Goal: Transaction & Acquisition: Purchase product/service

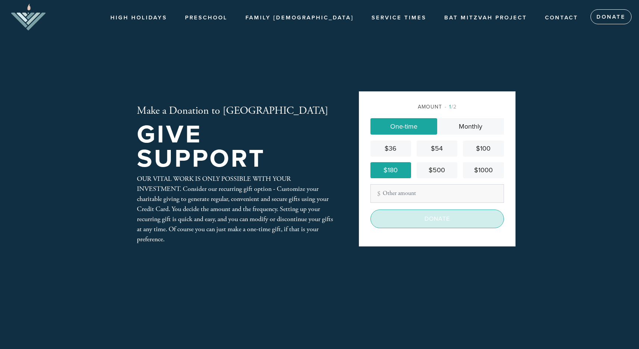
click at [415, 223] on input "Donate" at bounding box center [436, 219] width 133 height 19
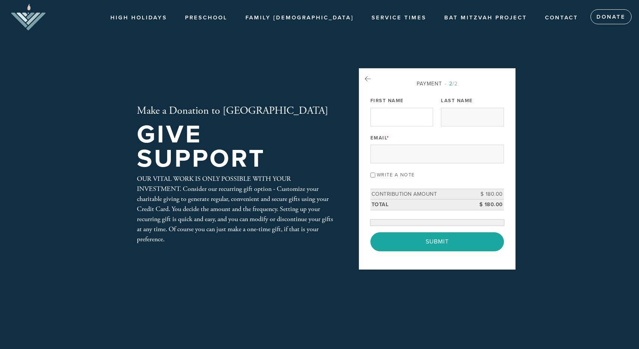
click at [406, 132] on div "Email *" at bounding box center [436, 147] width 133 height 31
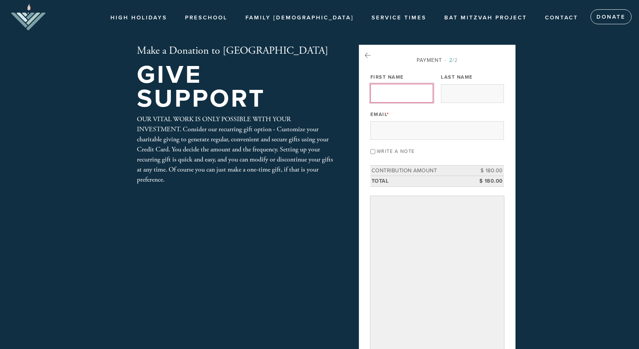
click at [401, 94] on input "First Name" at bounding box center [401, 93] width 63 height 19
type input "jacob and janice"
type input "kessler"
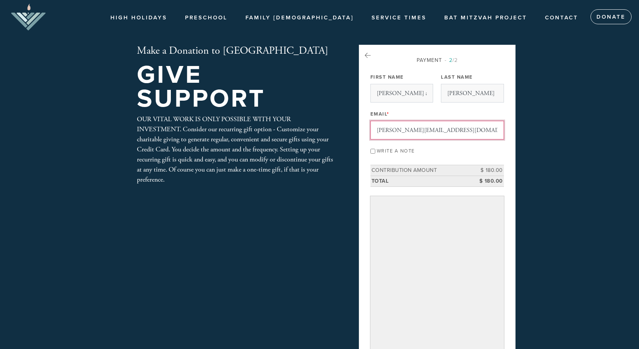
type input "jacob@jkco.ca"
click at [503, 105] on div "Payment 2 /2 Payment Processor Pay Later Credit Card First Name jacob and janic…" at bounding box center [436, 235] width 133 height 359
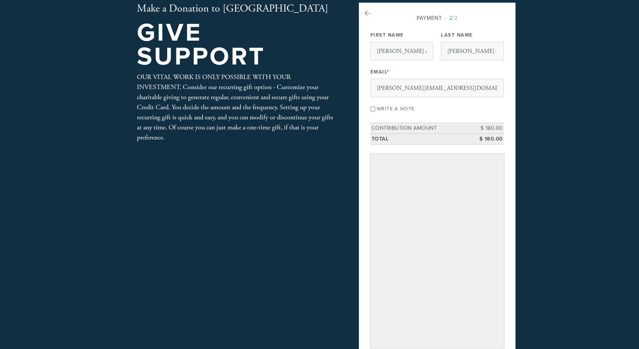
scroll to position [43, 0]
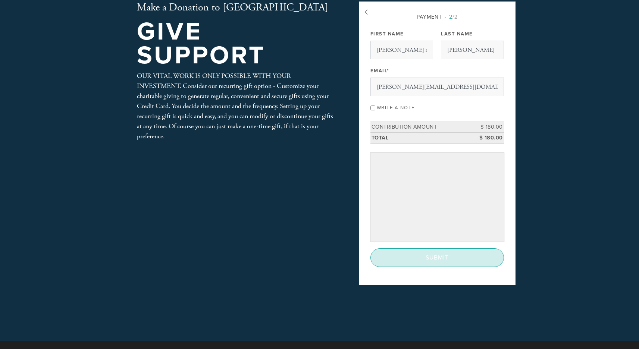
click at [419, 261] on input "Submit" at bounding box center [436, 257] width 133 height 19
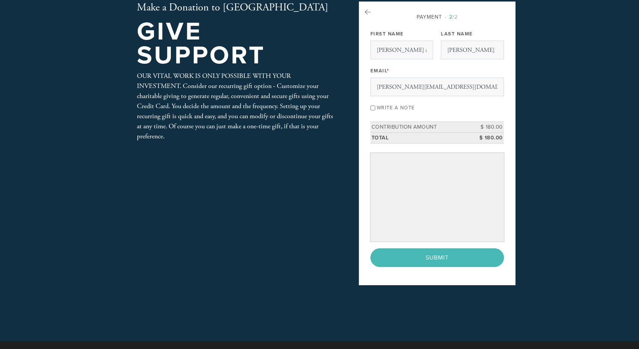
click at [437, 254] on div "< Previous Page Submit" at bounding box center [436, 257] width 133 height 19
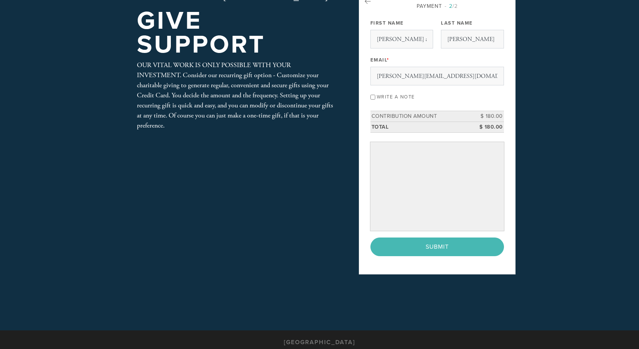
scroll to position [56, 0]
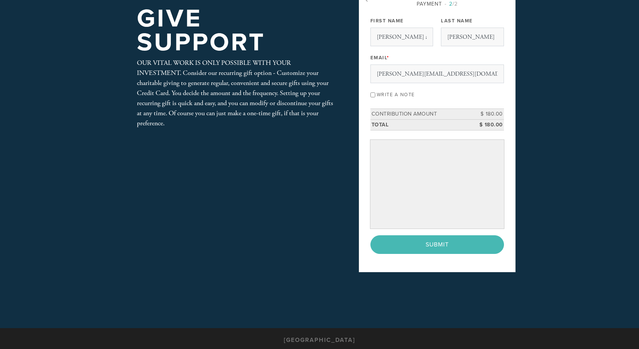
click at [416, 246] on div "< Previous Page Submit" at bounding box center [436, 244] width 133 height 19
click at [435, 242] on div "< Previous Page Submit" at bounding box center [436, 244] width 133 height 19
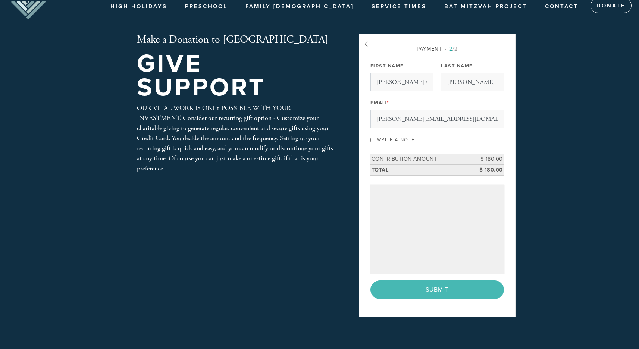
scroll to position [10, 0]
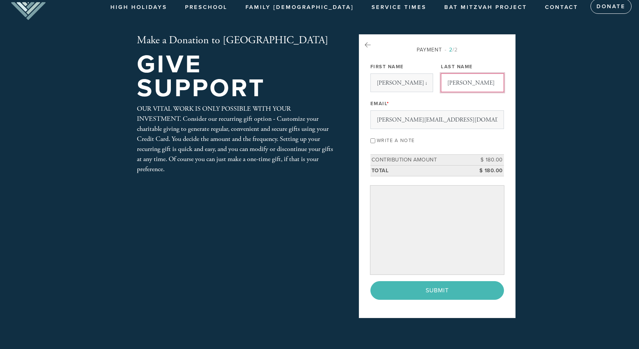
click at [462, 86] on input "[PERSON_NAME]" at bounding box center [472, 82] width 63 height 19
click at [410, 284] on div "< Previous Page Submit" at bounding box center [436, 290] width 133 height 19
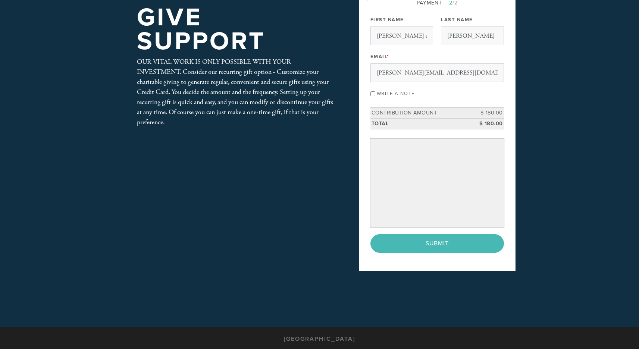
scroll to position [46, 0]
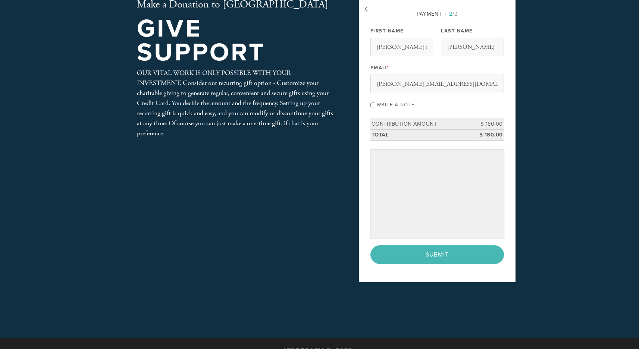
click at [531, 153] on header "High Holidays High Holidays Preschool Torah Tots Family [DEMOGRAPHIC_DATA] Fami…" at bounding box center [319, 146] width 639 height 384
click at [411, 249] on div "< Previous Page Submit" at bounding box center [436, 254] width 133 height 19
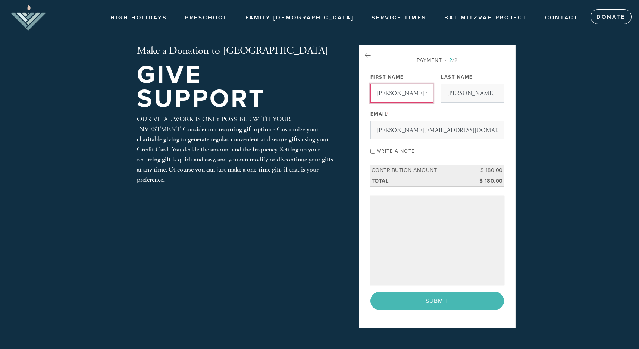
click at [404, 89] on input "[PERSON_NAME] and [PERSON_NAME]" at bounding box center [401, 93] width 63 height 19
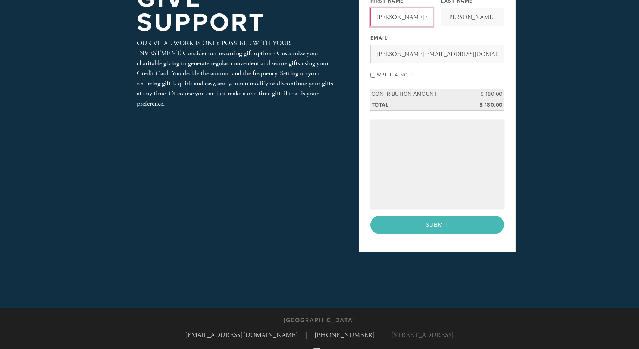
scroll to position [99, 0]
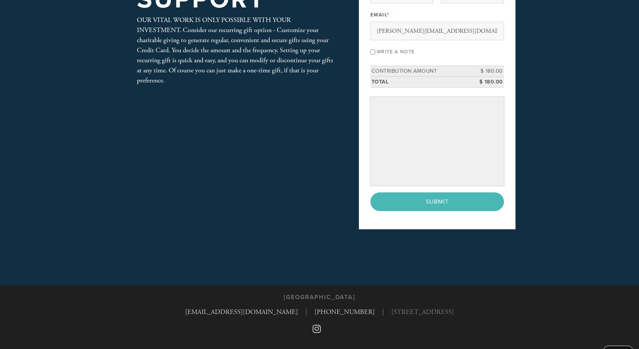
click at [407, 196] on div "< Previous Page Submit" at bounding box center [436, 201] width 133 height 19
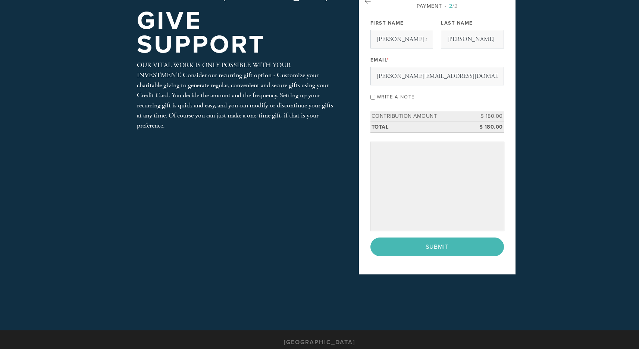
scroll to position [38, 0]
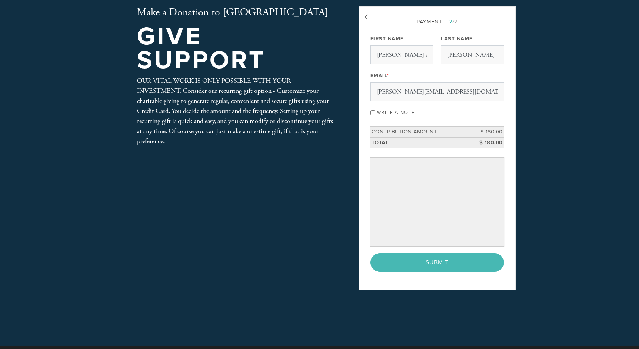
click at [393, 81] on div "Email * jacob@jkco.ca" at bounding box center [436, 85] width 133 height 31
click at [392, 92] on input "[PERSON_NAME][EMAIL_ADDRESS][DOMAIN_NAME]" at bounding box center [436, 91] width 133 height 19
click at [405, 92] on input "[PERSON_NAME][EMAIL_ADDRESS][DOMAIN_NAME]" at bounding box center [436, 91] width 133 height 19
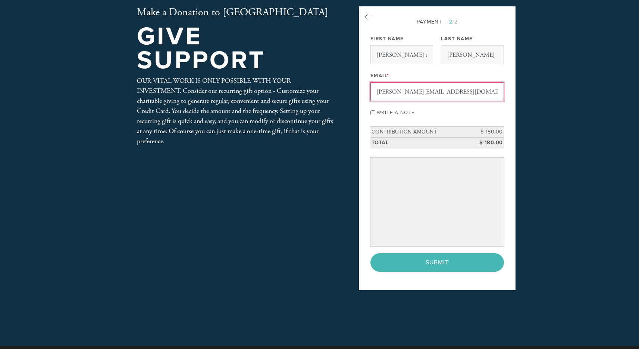
click at [405, 92] on input "[PERSON_NAME][EMAIL_ADDRESS][DOMAIN_NAME]" at bounding box center [436, 91] width 133 height 19
click at [543, 85] on header "High Holidays High Holidays Preschool Torah Tots Family [DEMOGRAPHIC_DATA] Fami…" at bounding box center [319, 154] width 639 height 384
click at [424, 263] on div "< Previous Page Submit" at bounding box center [436, 262] width 133 height 19
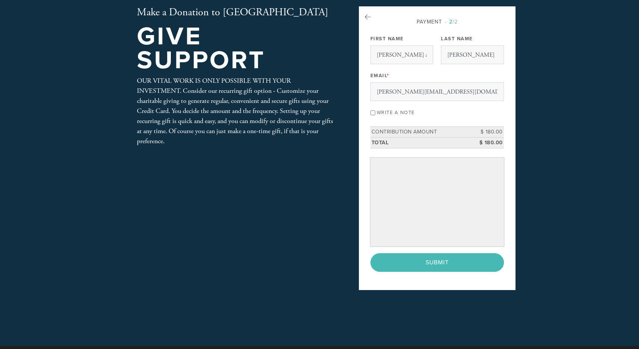
click at [424, 263] on div "< Previous Page Submit" at bounding box center [436, 262] width 133 height 19
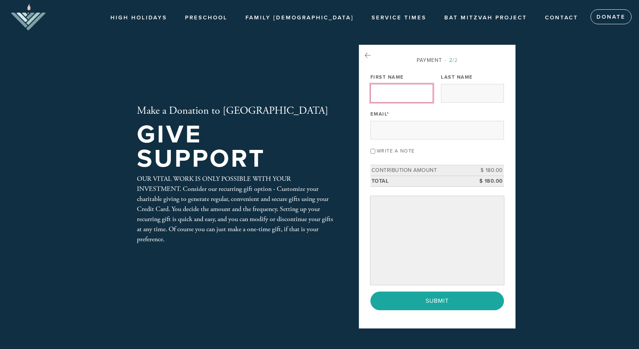
click at [397, 91] on input "First Name" at bounding box center [401, 93] width 63 height 19
type input "jacob and janice"
type input "kessler"
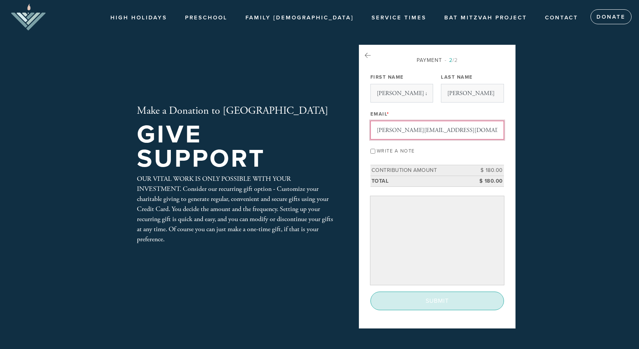
type input "jacob@jkco.ca"
click at [396, 304] on input "Submit" at bounding box center [436, 301] width 133 height 19
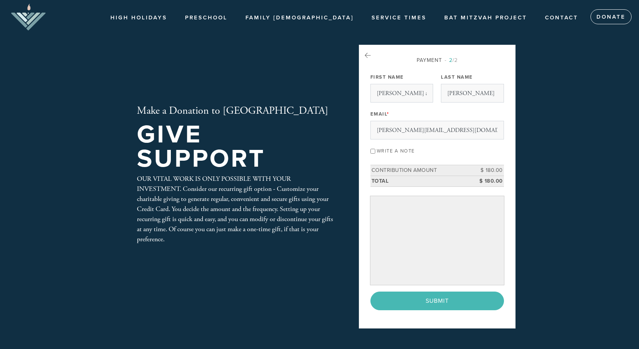
click at [424, 298] on div "< Previous Page Submit" at bounding box center [436, 301] width 133 height 19
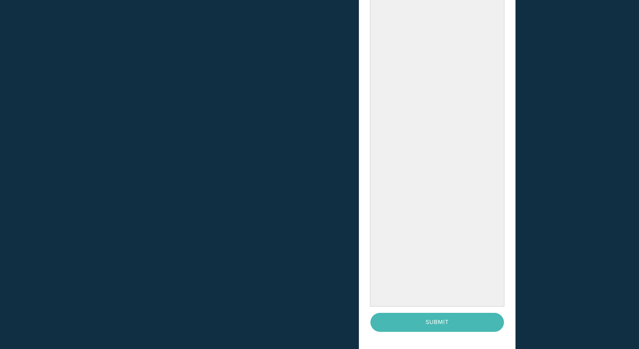
scroll to position [206, 0]
click at [542, 186] on header "High Holidays High Holidays Preschool Torah Tots Family Shabbat Family Shabbat …" at bounding box center [319, 99] width 639 height 611
click at [417, 318] on div "< Previous Page Submit" at bounding box center [436, 321] width 133 height 19
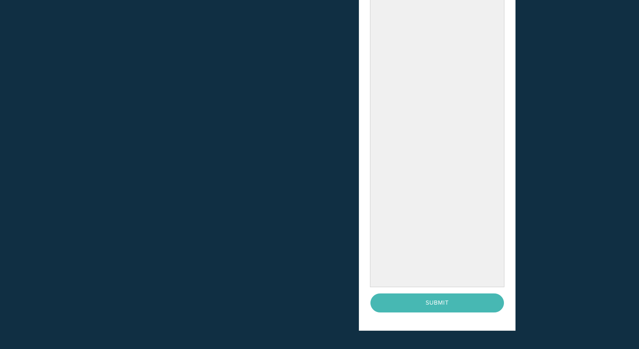
scroll to position [230, 0]
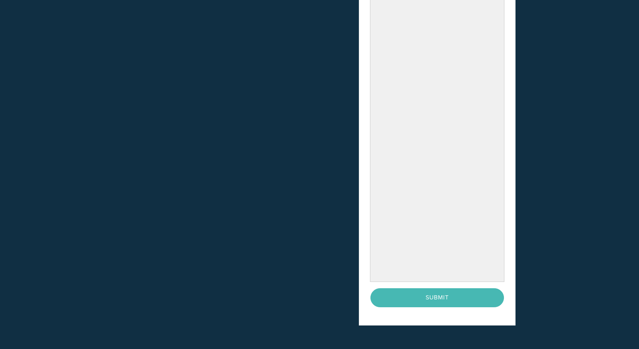
click at [409, 293] on div "< Previous Page Submit" at bounding box center [436, 297] width 133 height 19
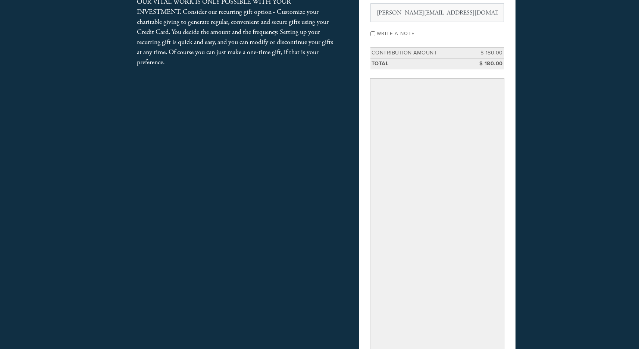
scroll to position [0, 0]
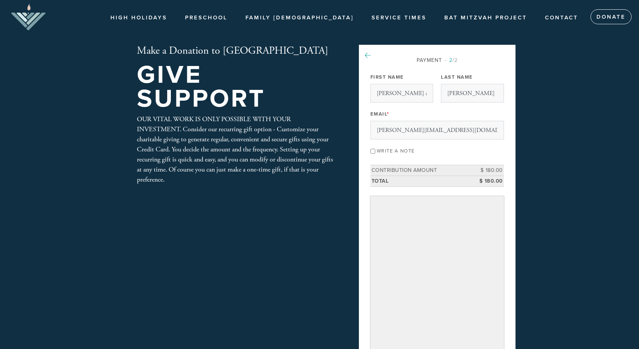
click at [367, 54] on icon at bounding box center [368, 55] width 6 height 7
click at [406, 97] on input "[PERSON_NAME] and [PERSON_NAME]" at bounding box center [401, 93] width 63 height 19
type input "[PERSON_NAME]"
click at [548, 105] on header "High Holidays High Holidays Preschool Torah Tots Family [DEMOGRAPHIC_DATA] Fami…" at bounding box center [319, 294] width 639 height 588
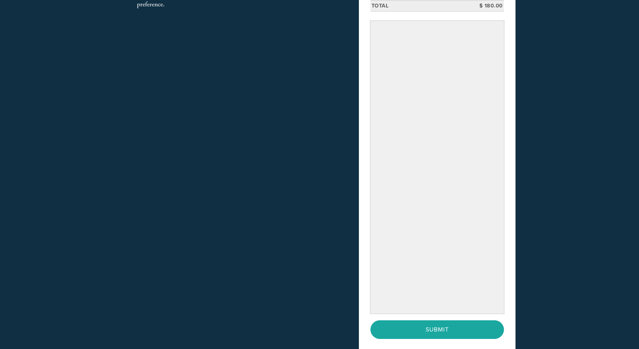
scroll to position [185, 0]
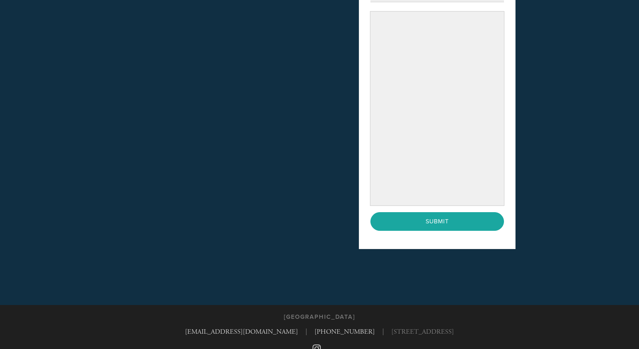
click at [566, 183] on header "High Holidays High Holidays Preschool Torah Tots Family [DEMOGRAPHIC_DATA] Fami…" at bounding box center [319, 60] width 639 height 490
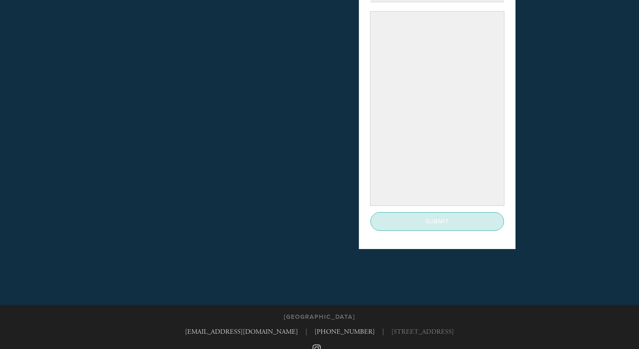
click at [427, 223] on input "Submit" at bounding box center [436, 221] width 133 height 19
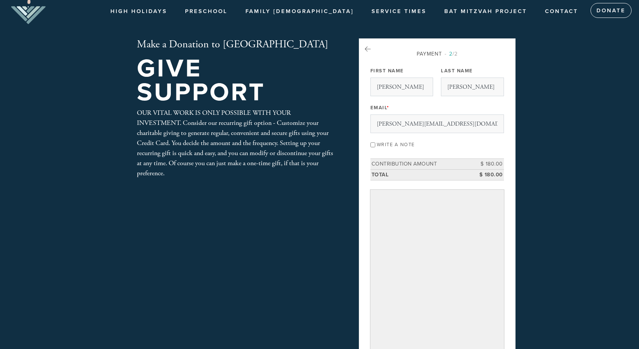
scroll to position [0, 0]
